Goal: Browse casually

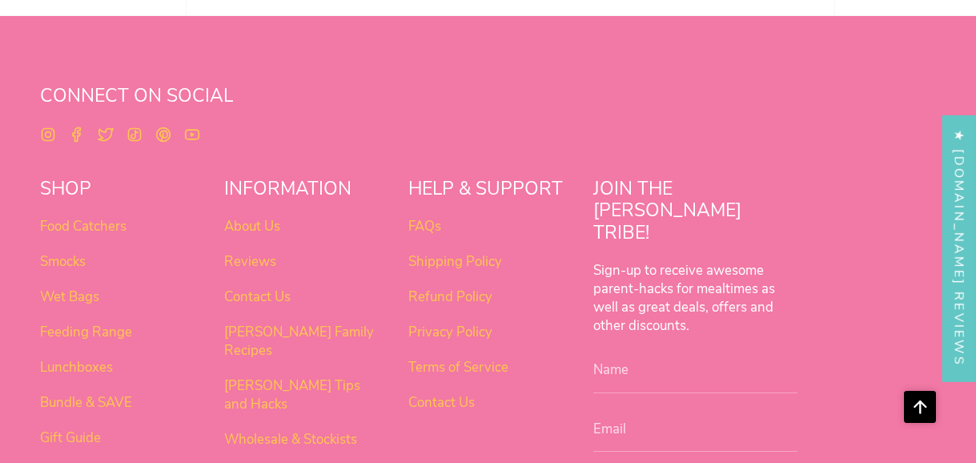
scroll to position [1757, 0]
